Goal: Task Accomplishment & Management: Complete application form

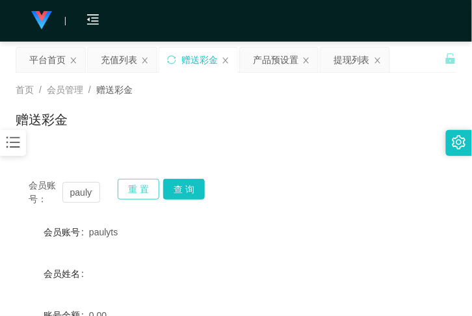
click at [144, 179] on button "重 置" at bounding box center [139, 189] width 42 height 21
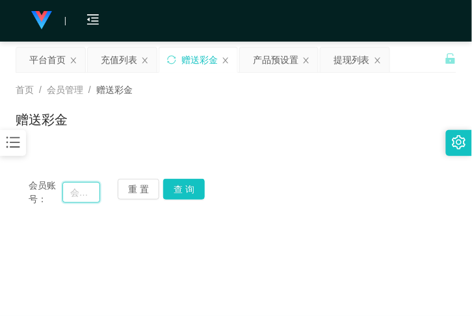
click at [88, 192] on input "text" at bounding box center [81, 192] width 38 height 21
paste input "173679950"
type input "173679950"
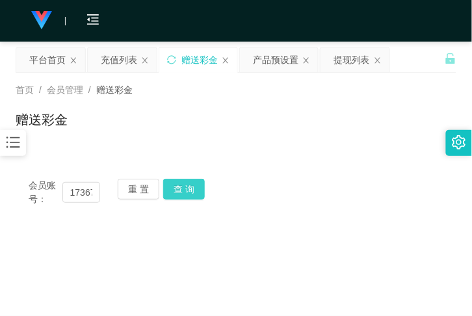
click at [177, 190] on button "查 询" at bounding box center [184, 189] width 42 height 21
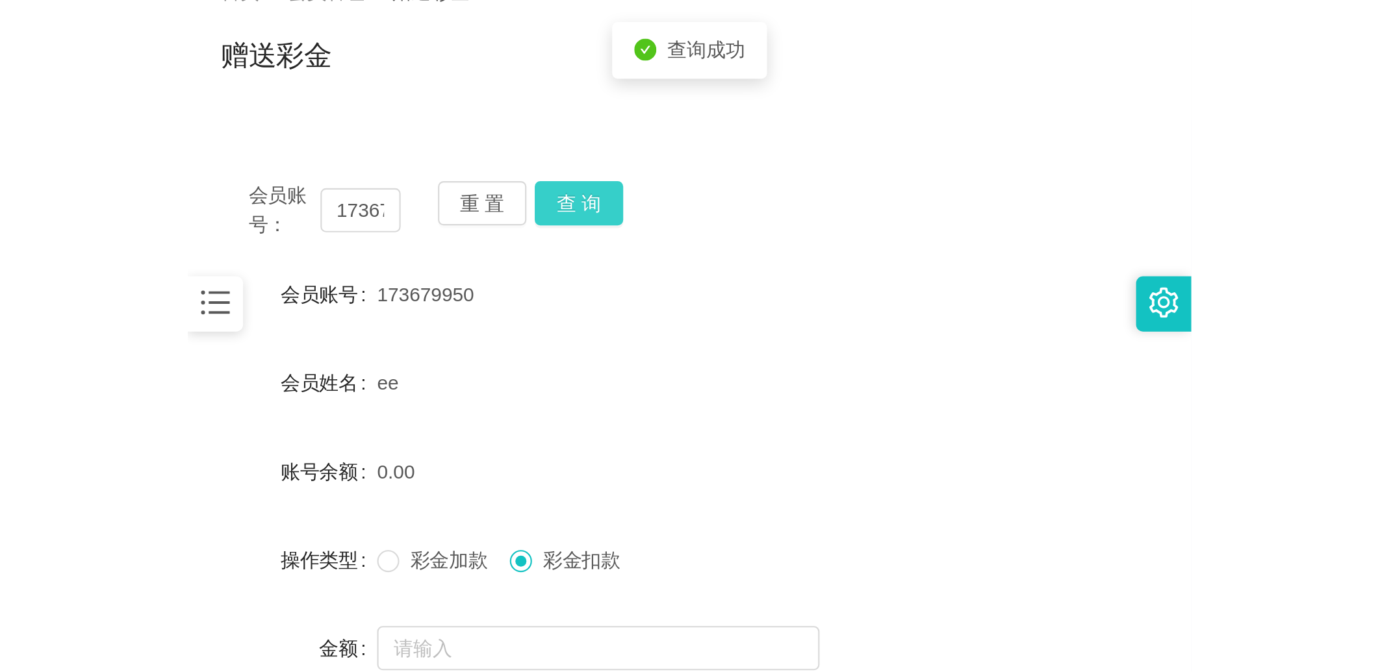
scroll to position [95, 0]
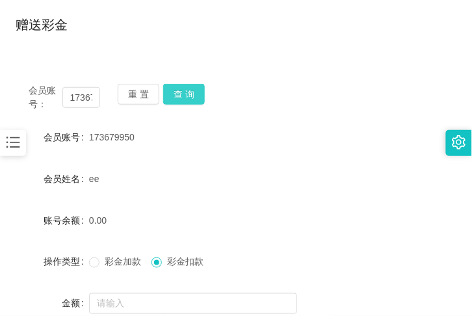
click at [176, 95] on button "查 询" at bounding box center [184, 94] width 42 height 21
click at [176, 95] on button "查 询" at bounding box center [191, 94] width 56 height 21
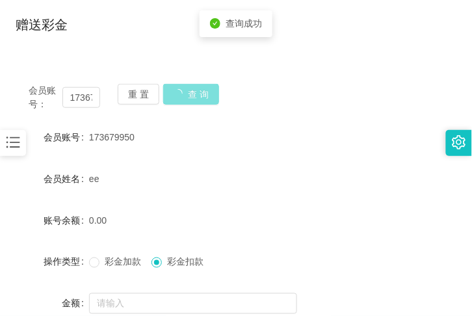
click at [176, 95] on button "查 询" at bounding box center [191, 94] width 56 height 21
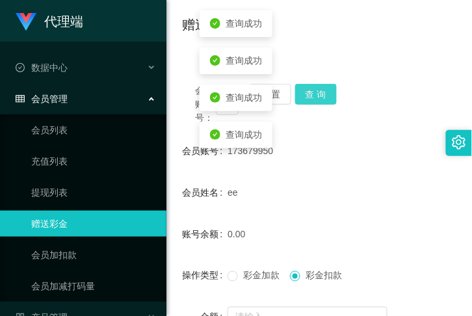
scroll to position [0, 0]
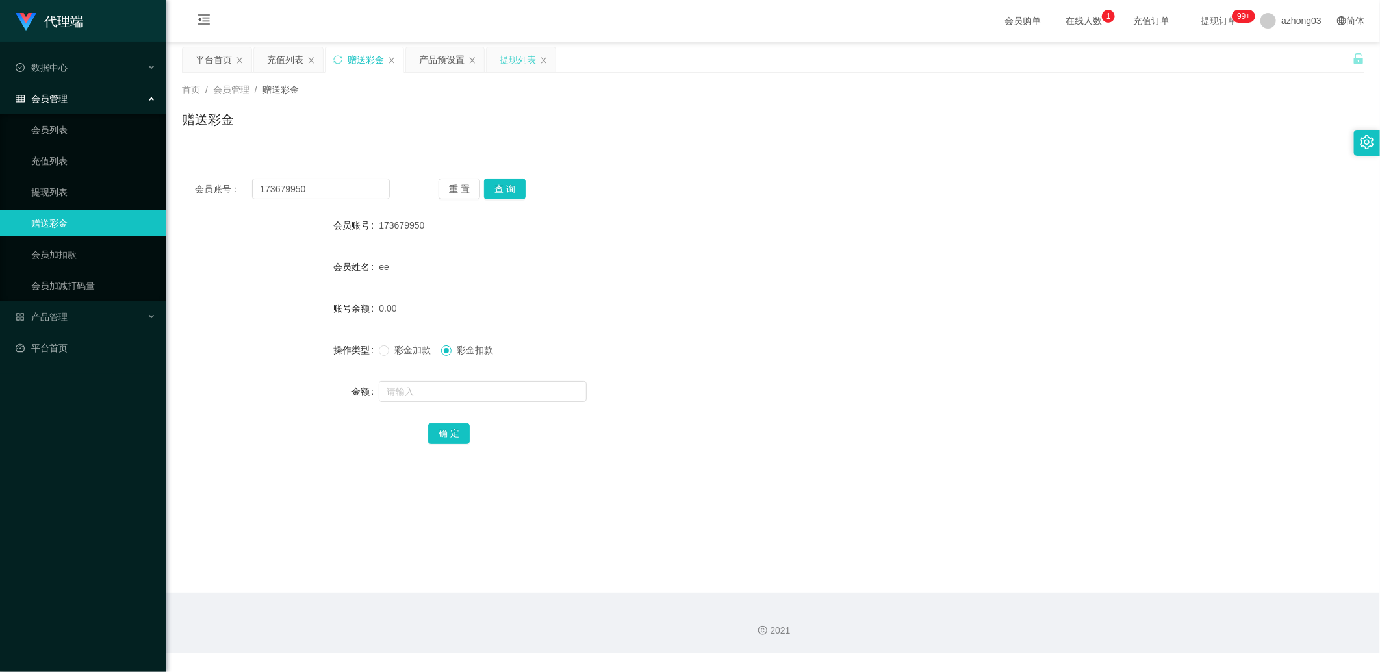
click at [471, 55] on div "提现列表" at bounding box center [517, 59] width 36 height 25
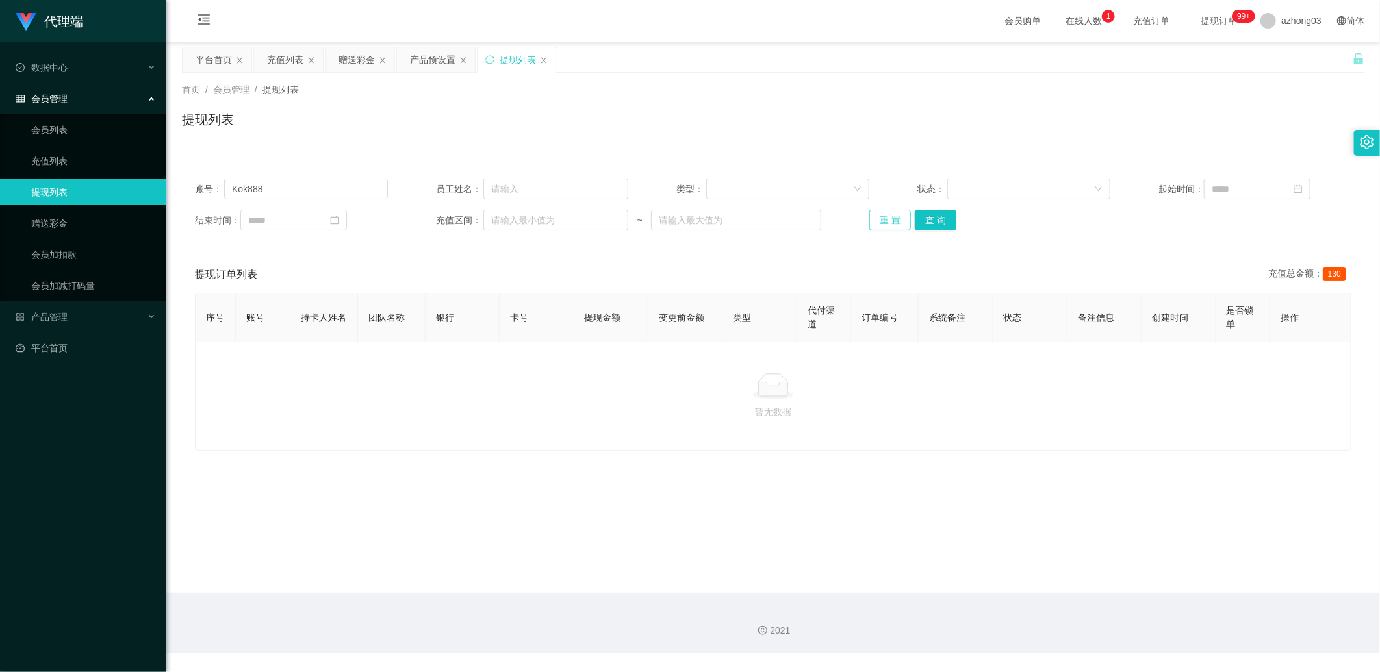
click at [471, 217] on button "重 置" at bounding box center [890, 220] width 42 height 21
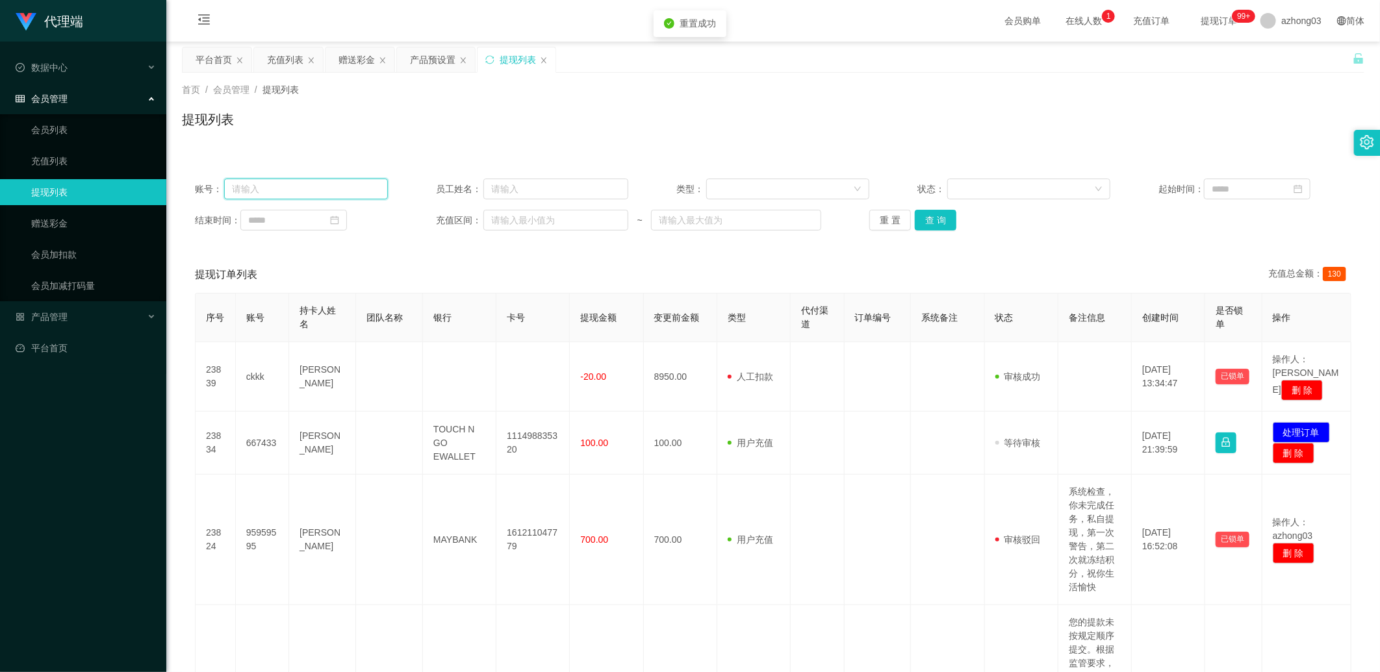
paste input "173679950"
type input "173679950"
click at [471, 219] on button "查 询" at bounding box center [935, 220] width 42 height 21
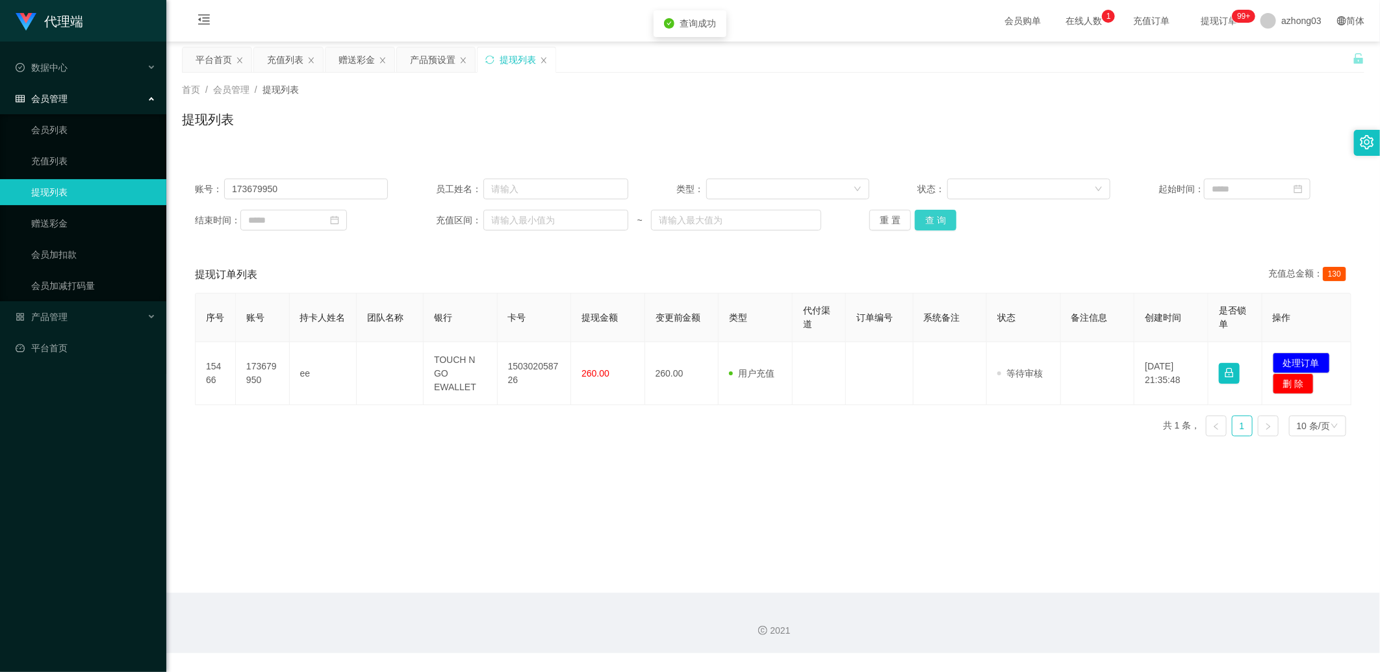
click at [471, 219] on button "查 询" at bounding box center [935, 220] width 42 height 21
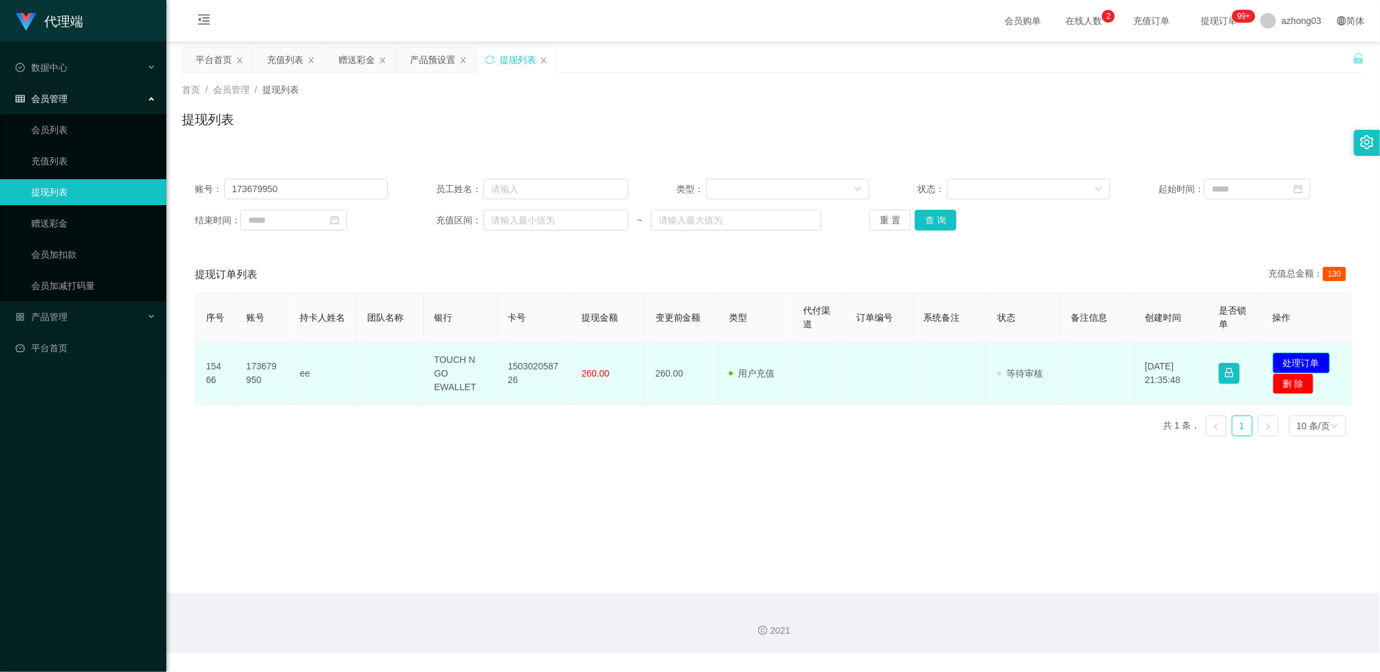
click at [471, 315] on button "处理订单" at bounding box center [1300, 363] width 57 height 21
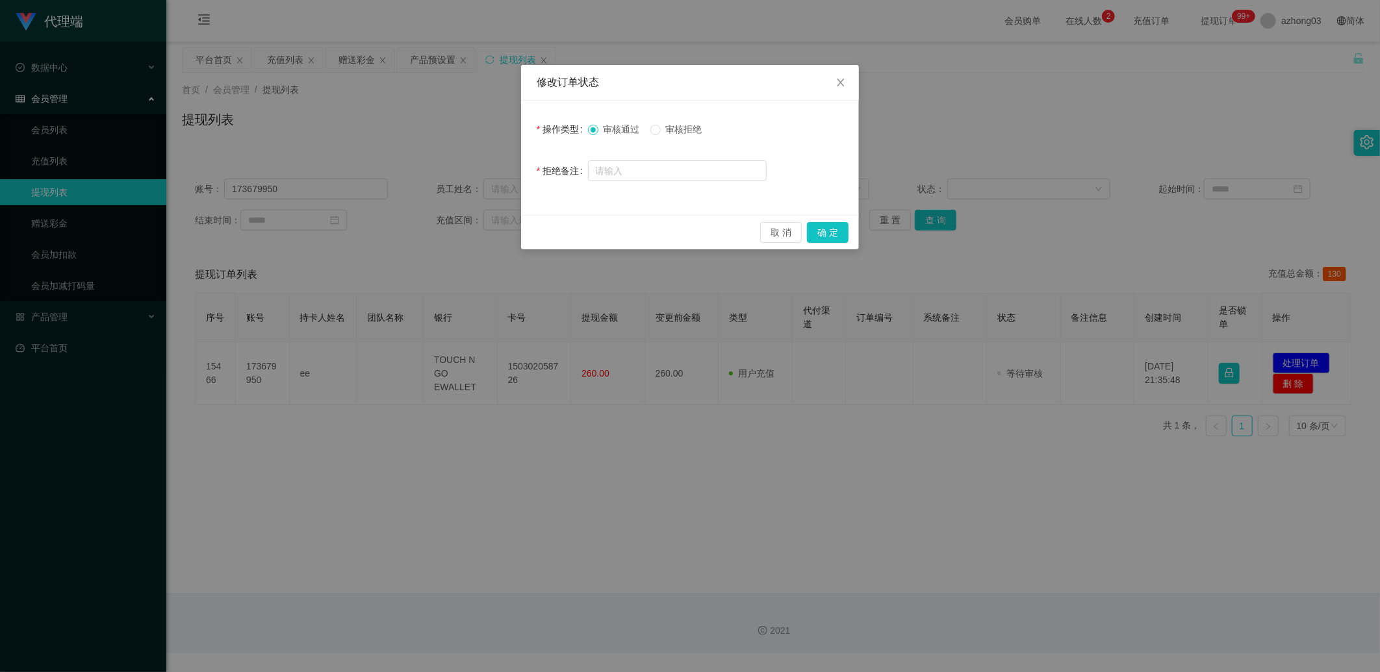
click at [471, 124] on span "审核拒绝" at bounding box center [684, 129] width 47 height 10
click at [471, 239] on button "确 定" at bounding box center [828, 232] width 42 height 21
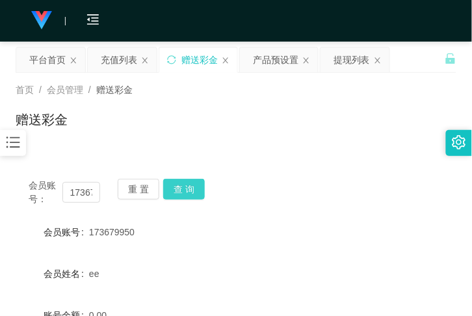
click at [187, 186] on button "查 询" at bounding box center [184, 189] width 42 height 21
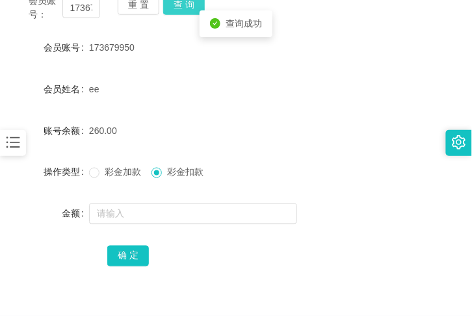
scroll to position [190, 0]
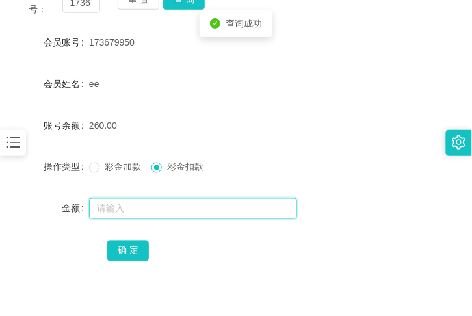
click at [167, 205] on input "text" at bounding box center [193, 208] width 208 height 21
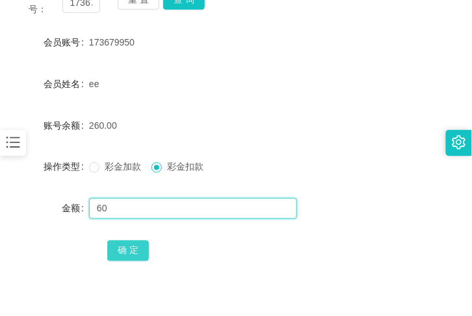
type input "60"
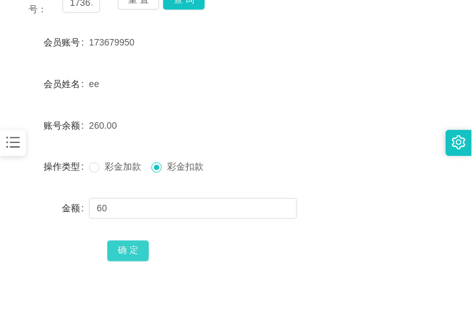
click at [120, 255] on button "确 定" at bounding box center [128, 250] width 42 height 21
